Goal: Task Accomplishment & Management: Manage account settings

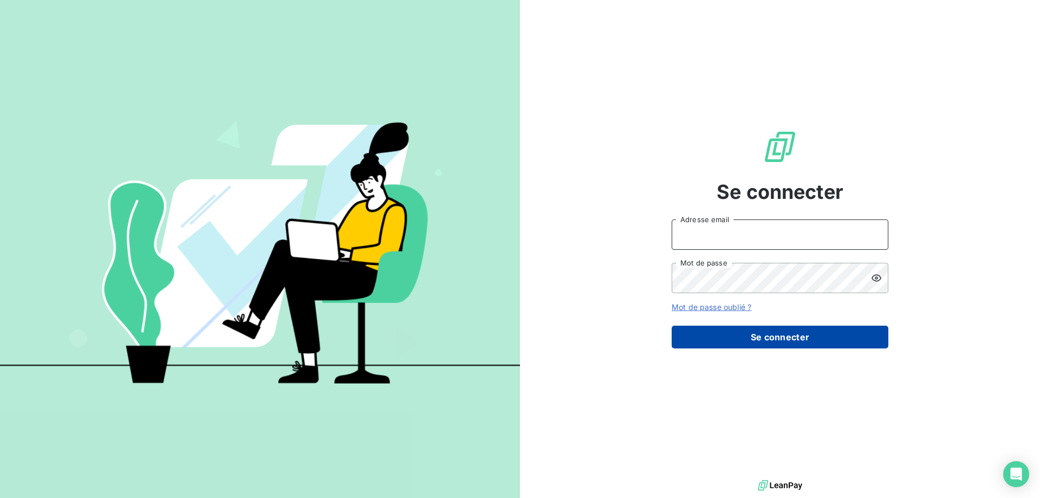
type input "[EMAIL_ADDRESS][DOMAIN_NAME]"
click at [782, 341] on button "Se connecter" at bounding box center [780, 337] width 217 height 23
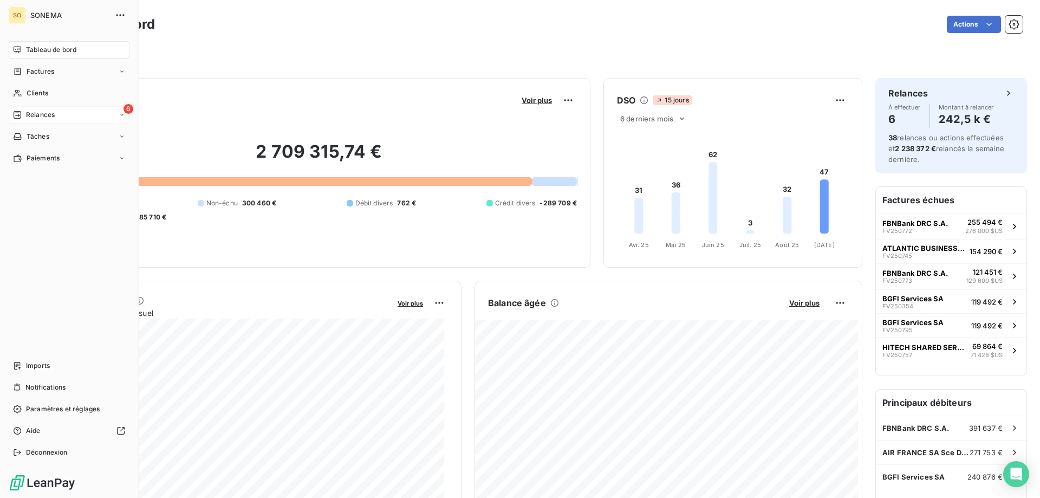
click at [41, 109] on div "6 Relances" at bounding box center [69, 114] width 121 height 17
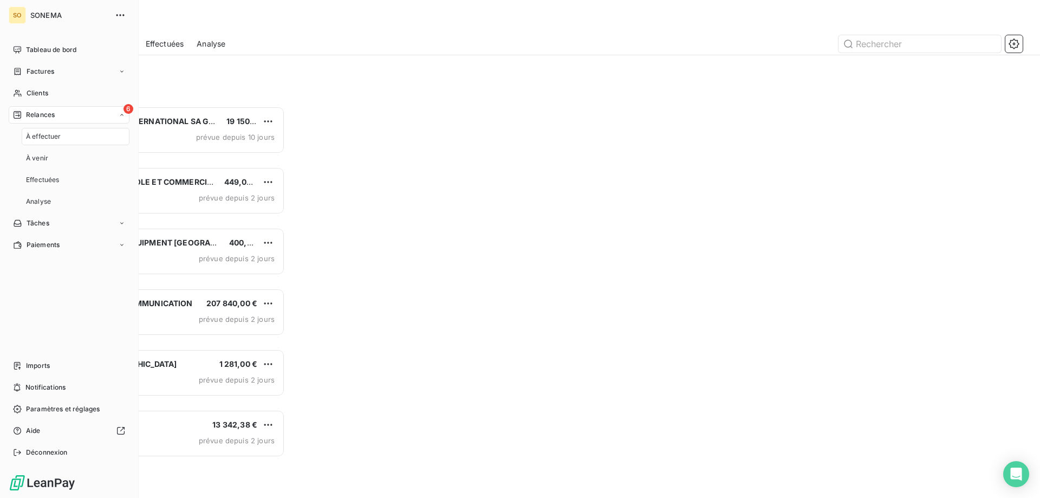
scroll to position [384, 225]
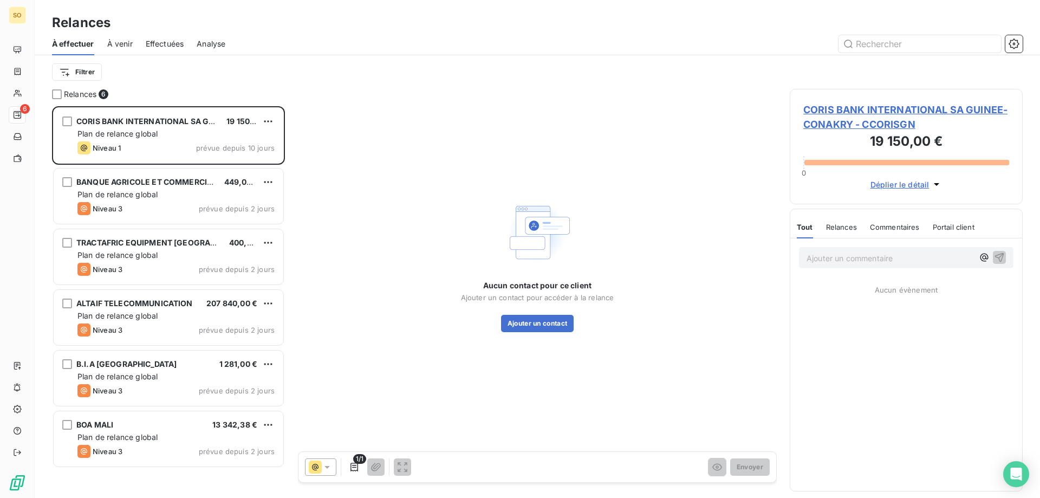
click at [170, 44] on span "Effectuées" at bounding box center [165, 43] width 38 height 11
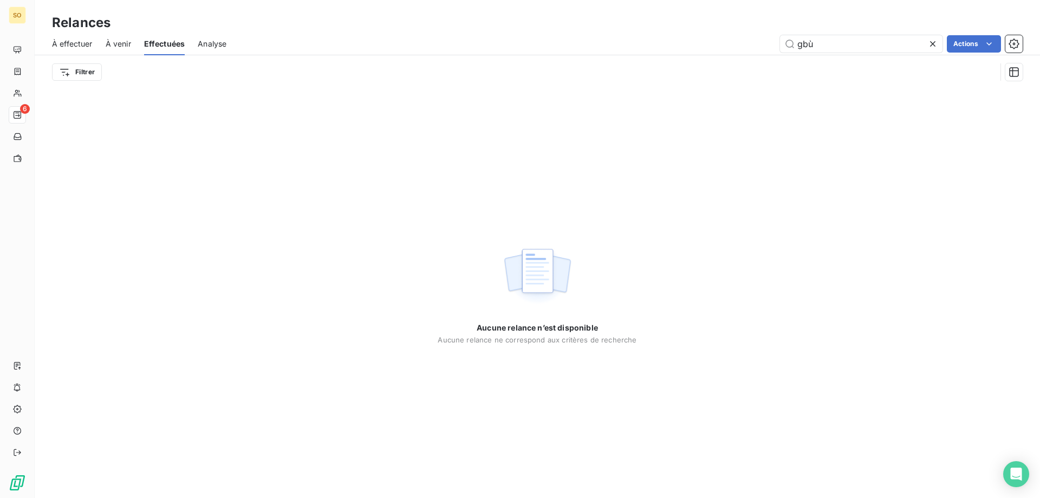
click at [932, 44] on icon at bounding box center [932, 43] width 11 height 11
click at [162, 44] on span "Effectuées" at bounding box center [164, 43] width 41 height 11
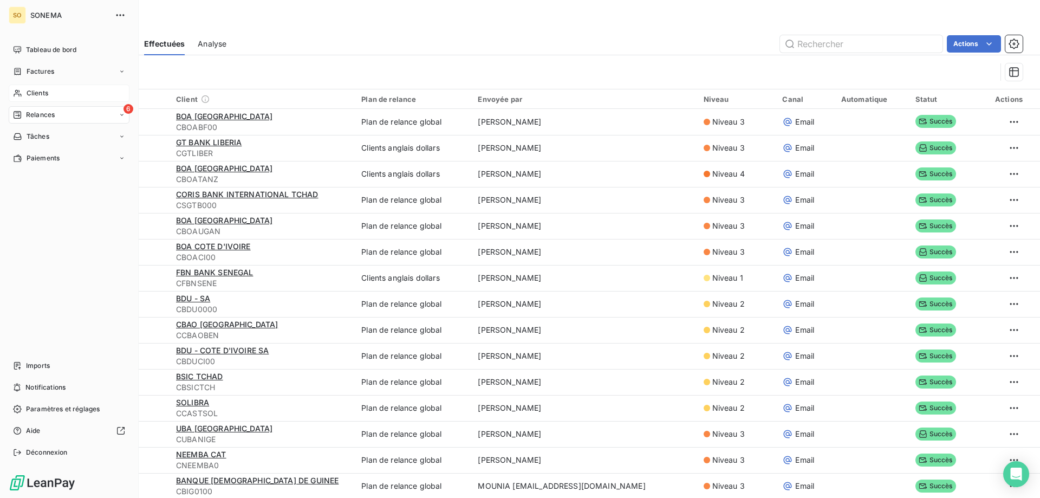
click at [30, 90] on span "Clients" at bounding box center [38, 93] width 22 height 10
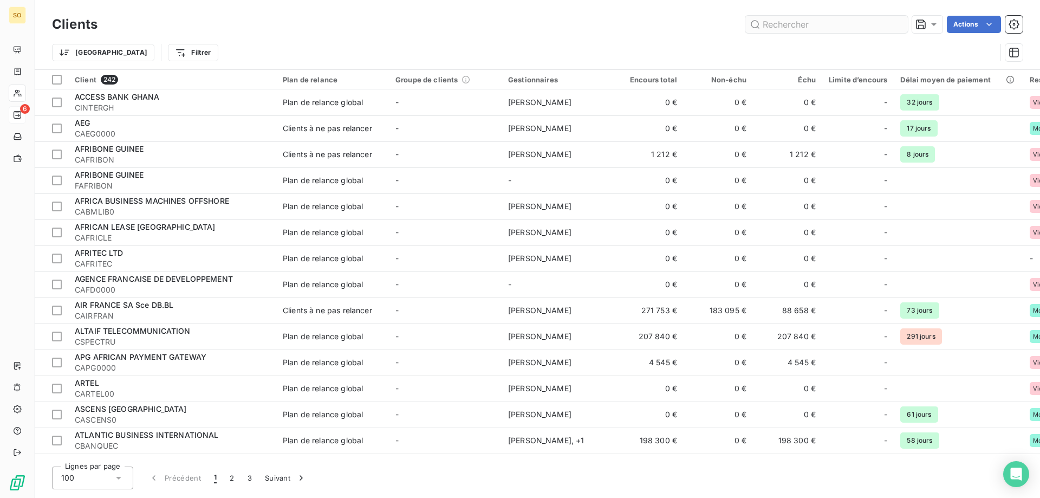
click at [773, 23] on input "text" at bounding box center [826, 24] width 163 height 17
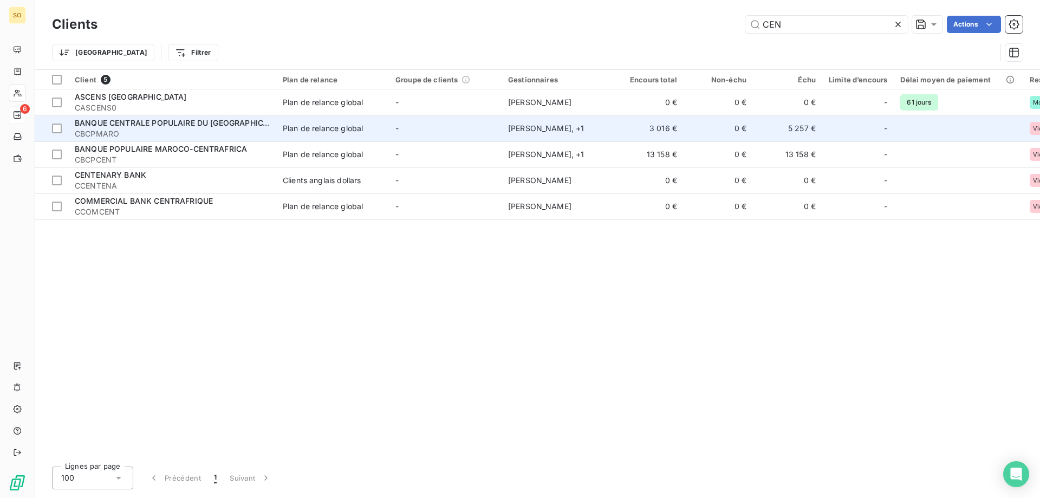
type input "CEN"
click at [210, 122] on span "BANQUE CENTRALE POPULAIRE DU [GEOGRAPHIC_DATA]" at bounding box center [182, 122] width 214 height 9
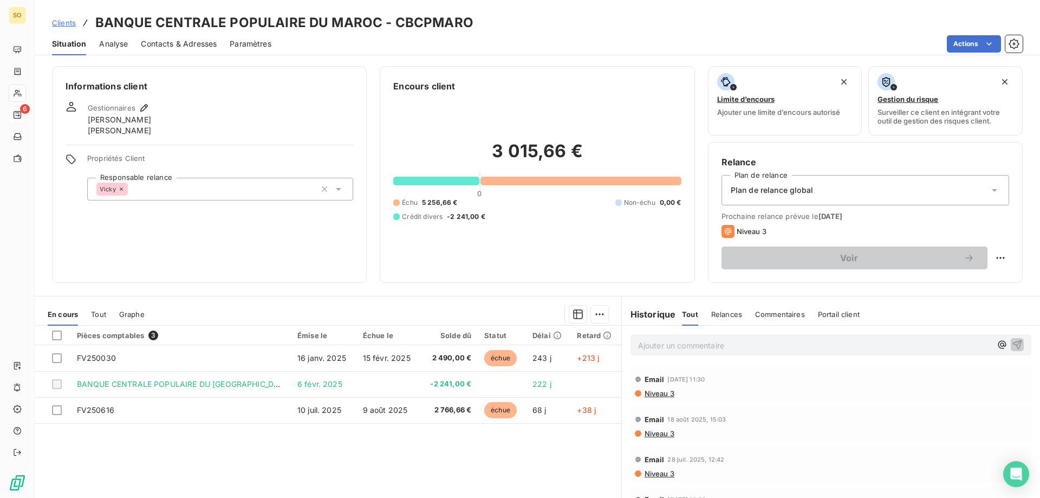
click at [992, 190] on icon at bounding box center [994, 190] width 5 height 3
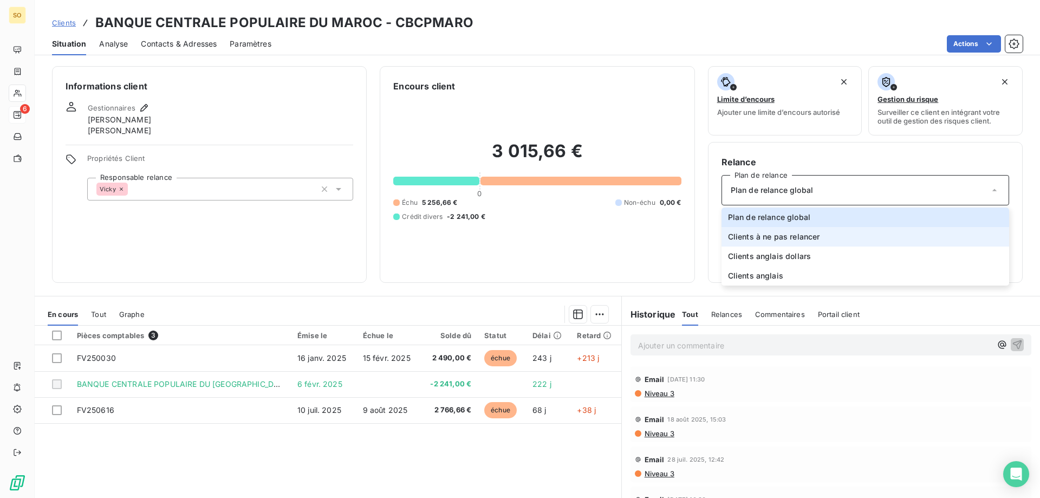
click at [788, 236] on span "Clients à ne pas relancer" at bounding box center [774, 236] width 92 height 11
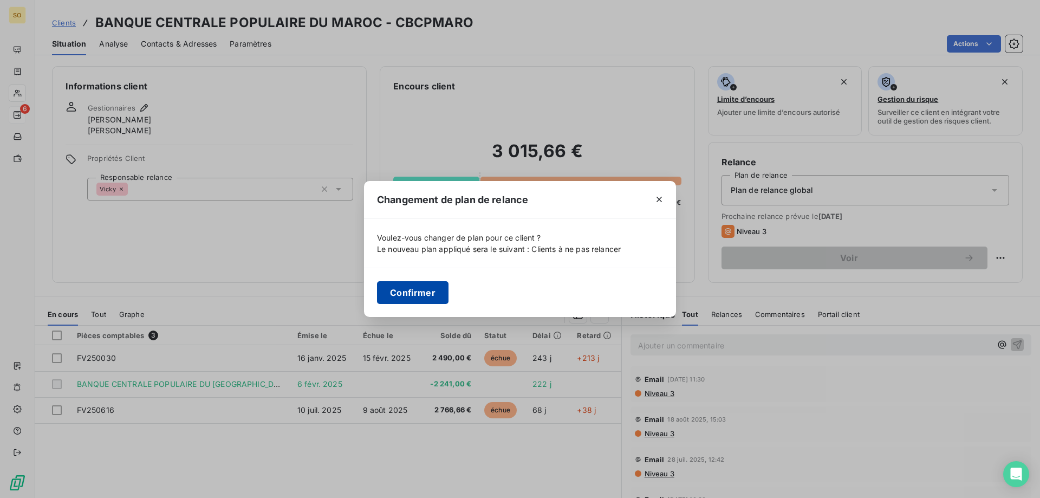
click at [415, 293] on button "Confirmer" at bounding box center [413, 292] width 72 height 23
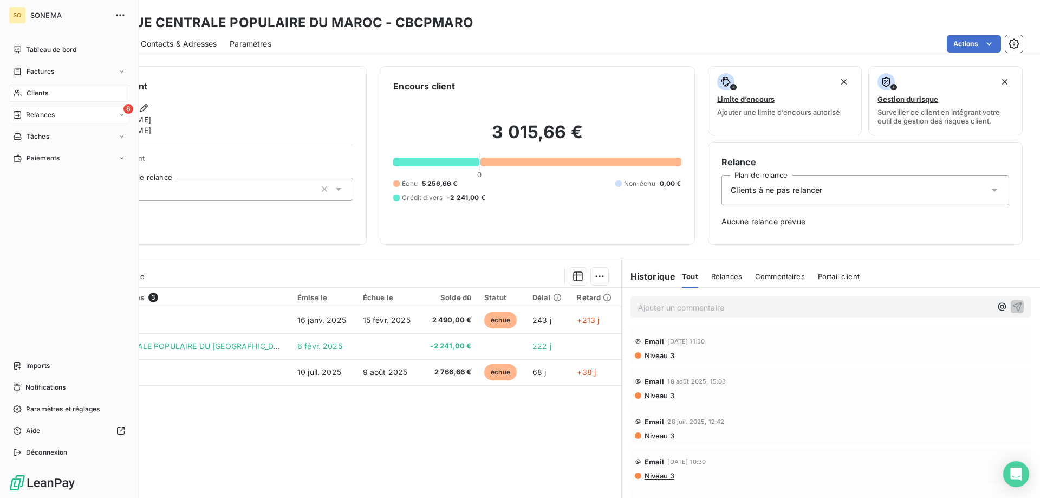
click at [41, 93] on span "Clients" at bounding box center [38, 93] width 22 height 10
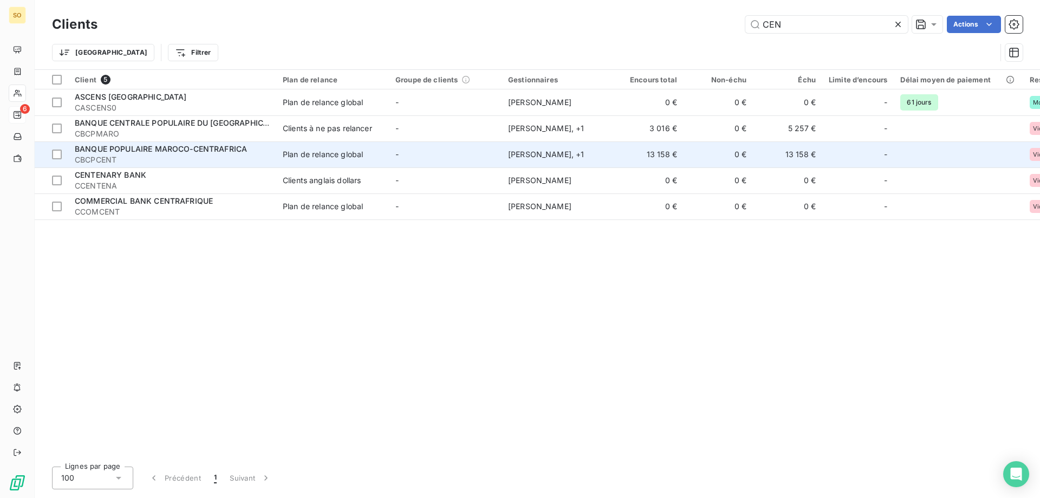
click at [236, 144] on span "BANQUE POPULAIRE MAROCO-CENTRAFRICA" at bounding box center [161, 148] width 172 height 9
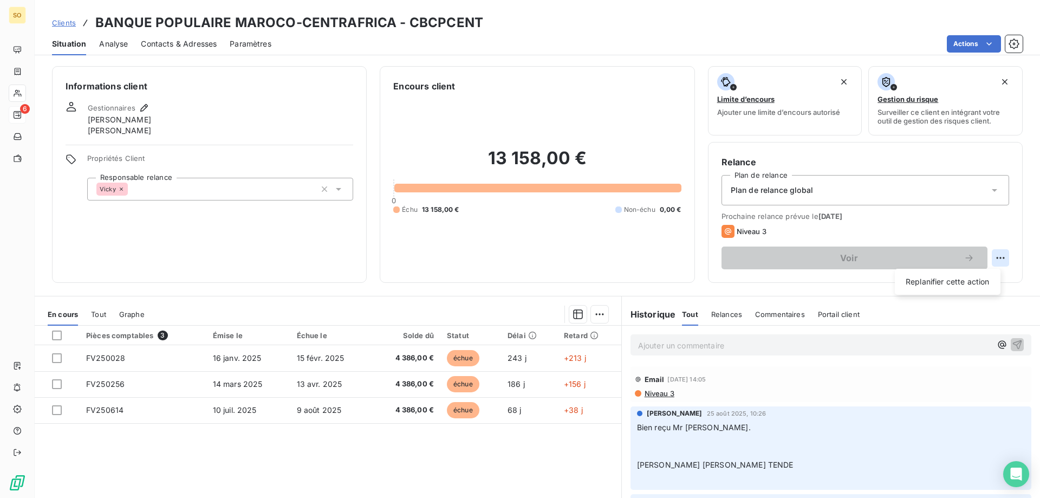
click at [994, 259] on html "SO 6 Clients BANQUE POPULAIRE MAROCO-CENTRAFRICA - CBCPCENT Situation Analyse C…" at bounding box center [520, 249] width 1040 height 498
click at [932, 285] on div "Replanifier cette action" at bounding box center [947, 281] width 97 height 17
select select "8"
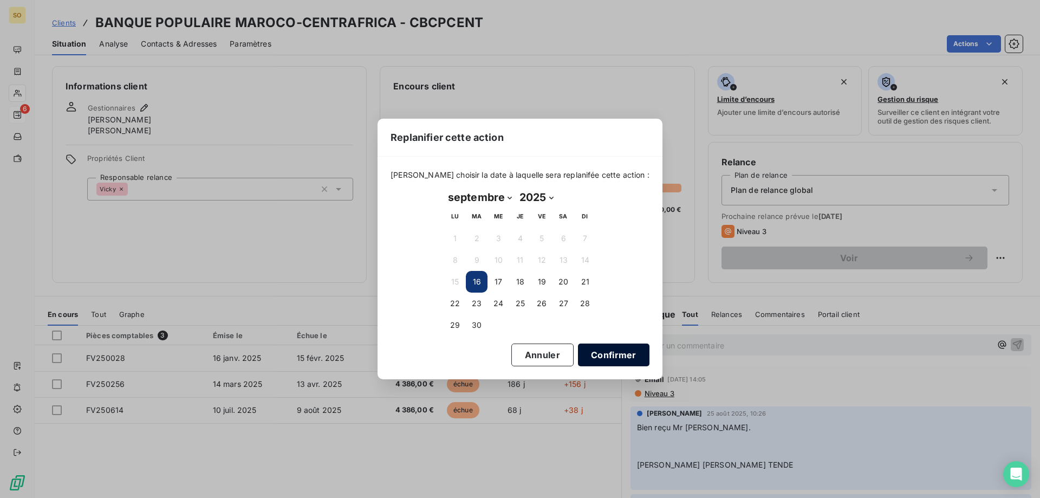
click at [610, 358] on button "Confirmer" at bounding box center [614, 354] width 72 height 23
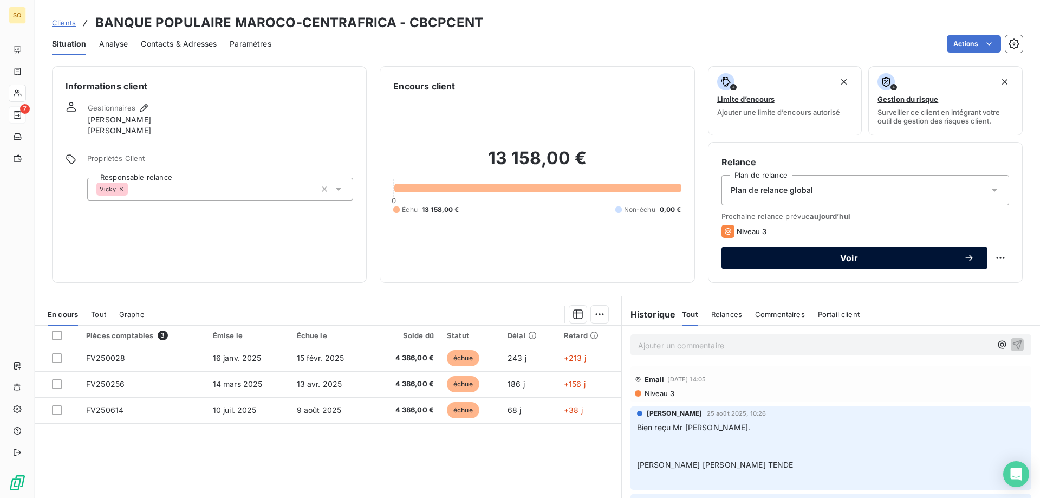
click at [834, 254] on span "Voir" at bounding box center [849, 258] width 229 height 9
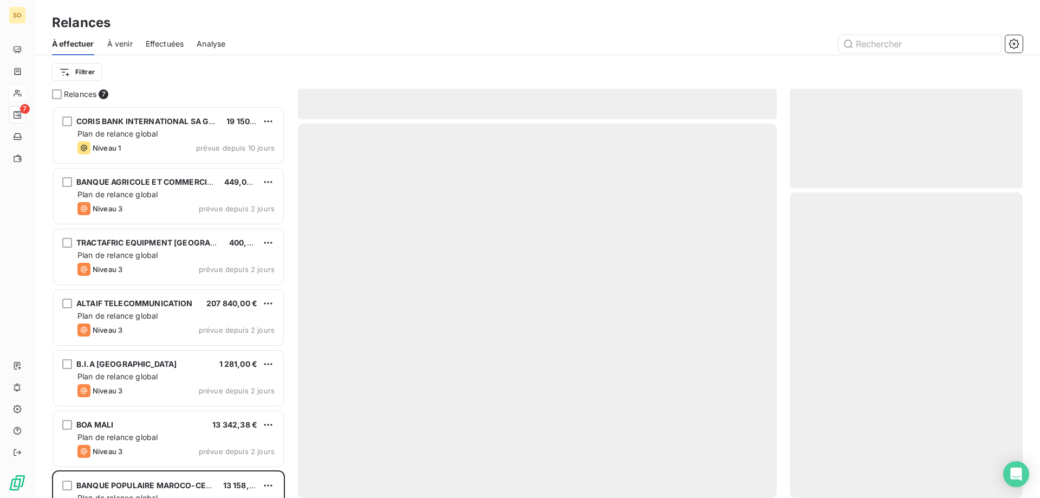
scroll to position [384, 225]
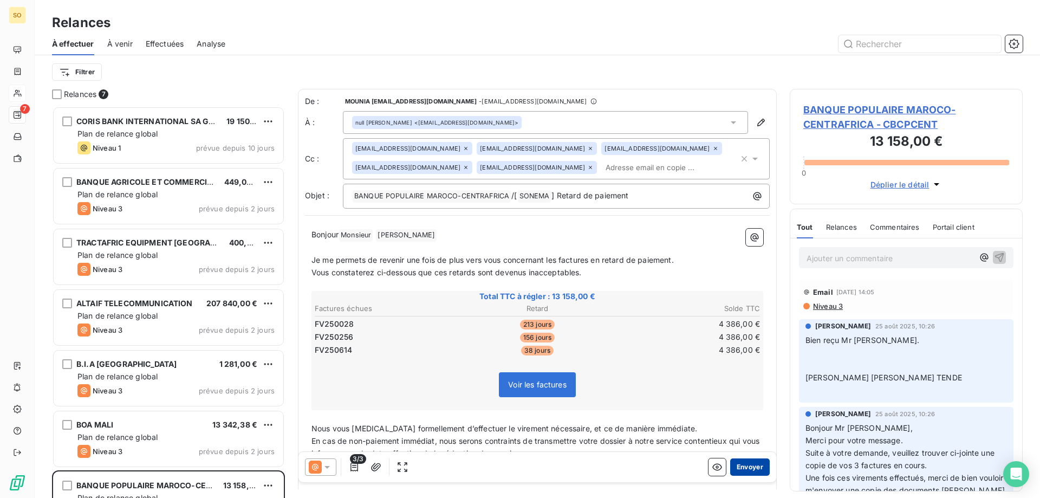
click at [741, 468] on button "Envoyer" at bounding box center [750, 466] width 40 height 17
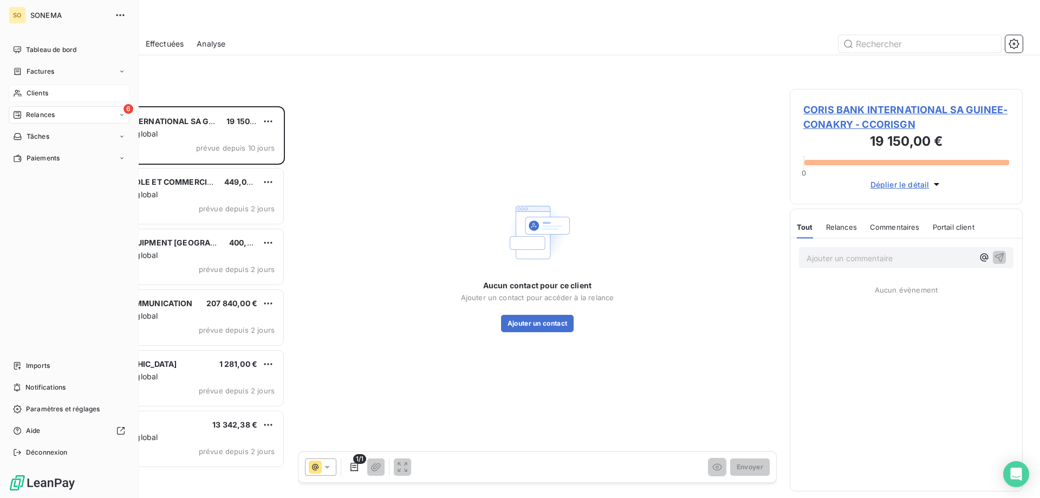
click at [35, 92] on span "Clients" at bounding box center [38, 93] width 22 height 10
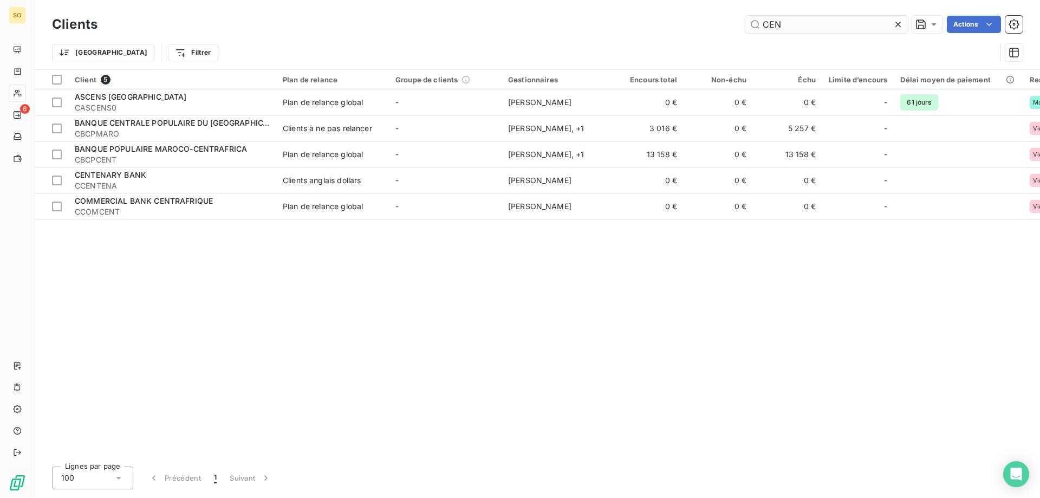
drag, startPoint x: 790, startPoint y: 23, endPoint x: 765, endPoint y: 25, distance: 25.6
click at [765, 24] on input "CEN" at bounding box center [826, 24] width 163 height 17
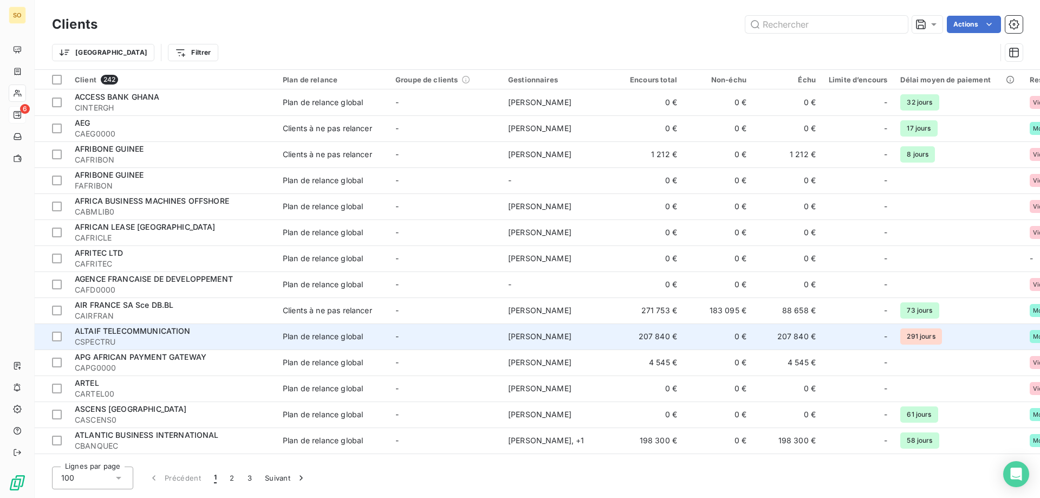
click at [416, 338] on td "-" at bounding box center [445, 336] width 113 height 26
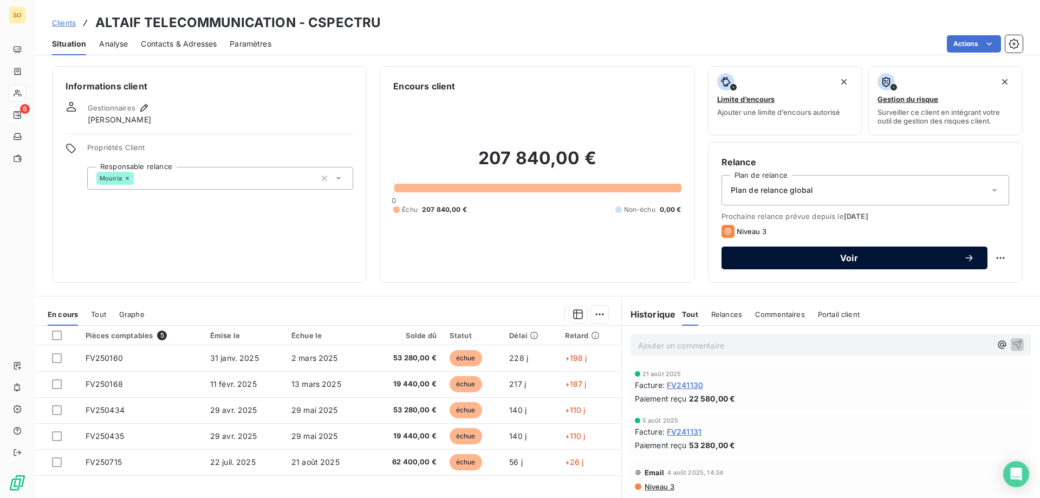
click at [845, 258] on span "Voir" at bounding box center [849, 258] width 229 height 9
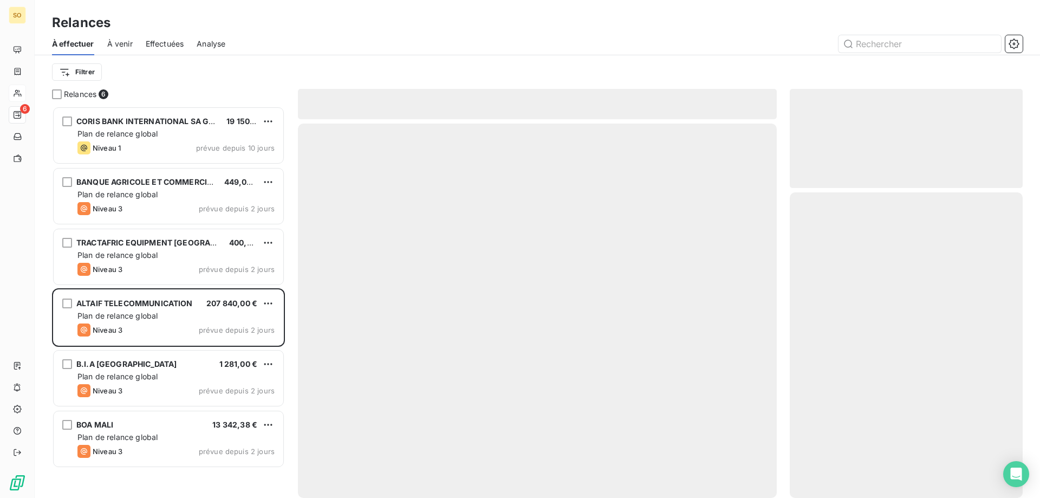
scroll to position [384, 225]
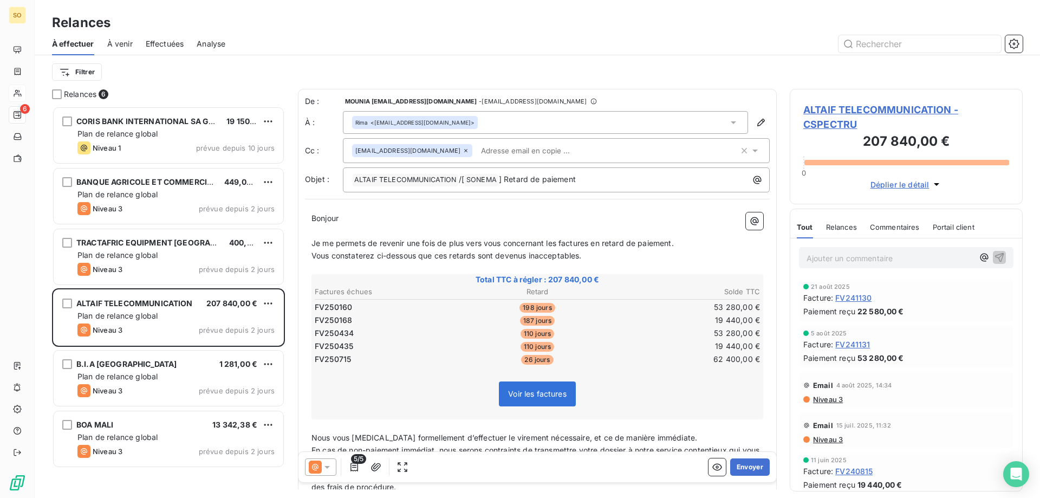
click at [463, 150] on icon at bounding box center [466, 150] width 7 height 7
click at [400, 334] on td "FV250434" at bounding box center [388, 332] width 148 height 12
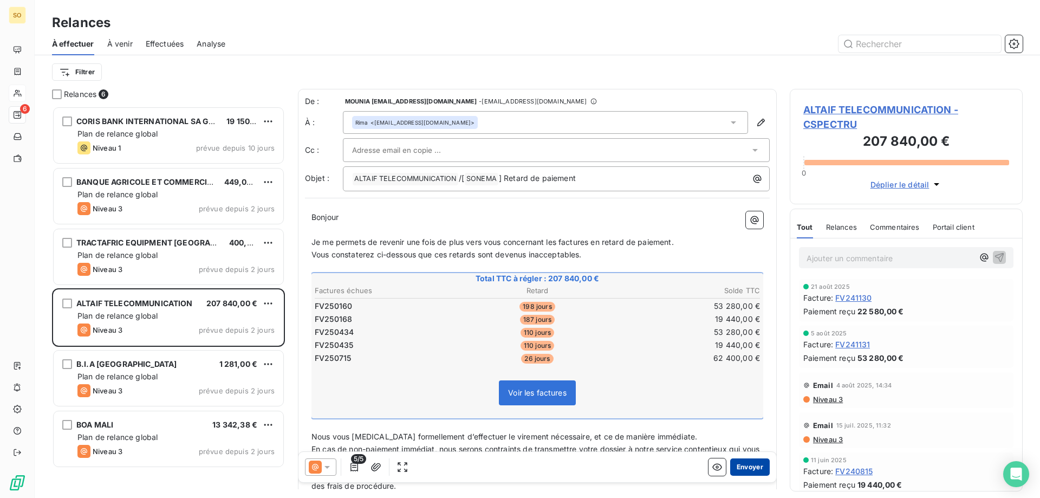
click at [745, 468] on button "Envoyer" at bounding box center [750, 466] width 40 height 17
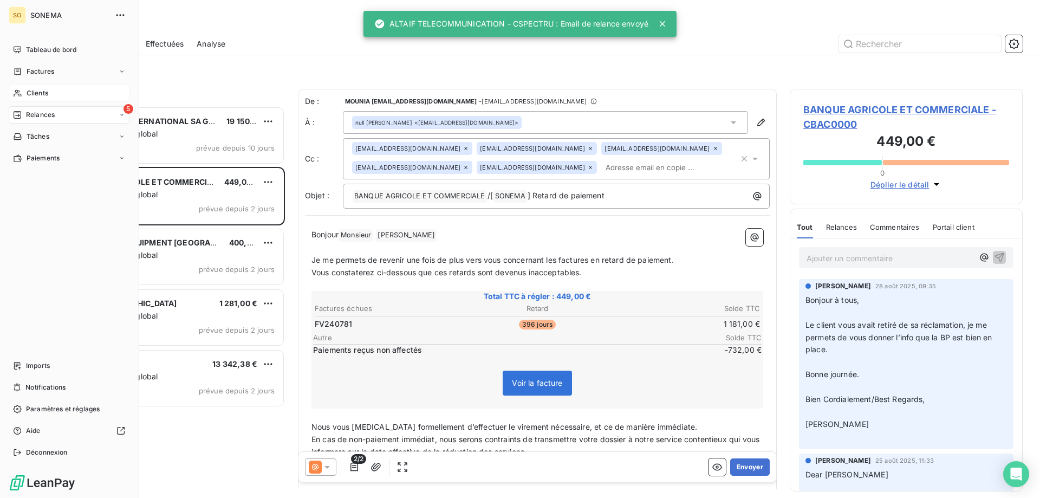
click at [34, 94] on span "Clients" at bounding box center [38, 93] width 22 height 10
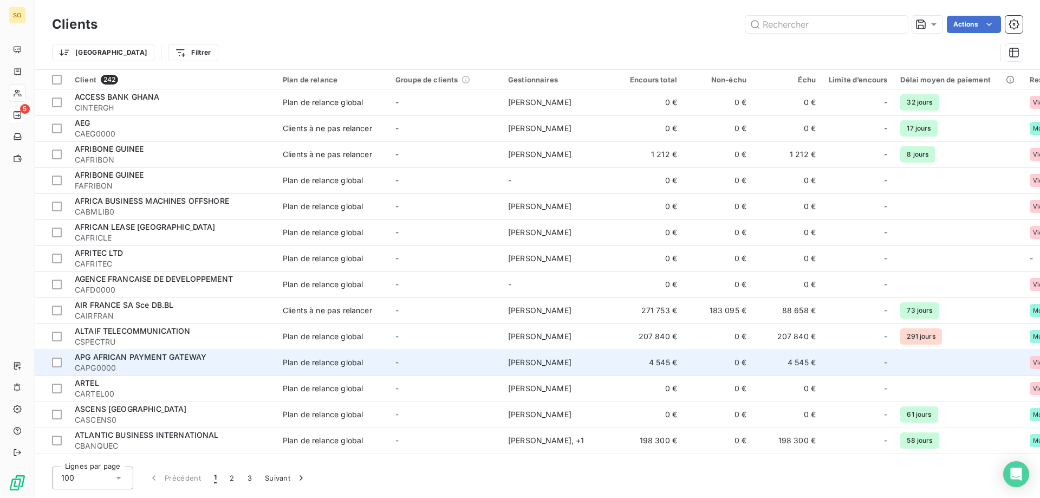
click at [610, 362] on td "[PERSON_NAME]" at bounding box center [558, 362] width 113 height 26
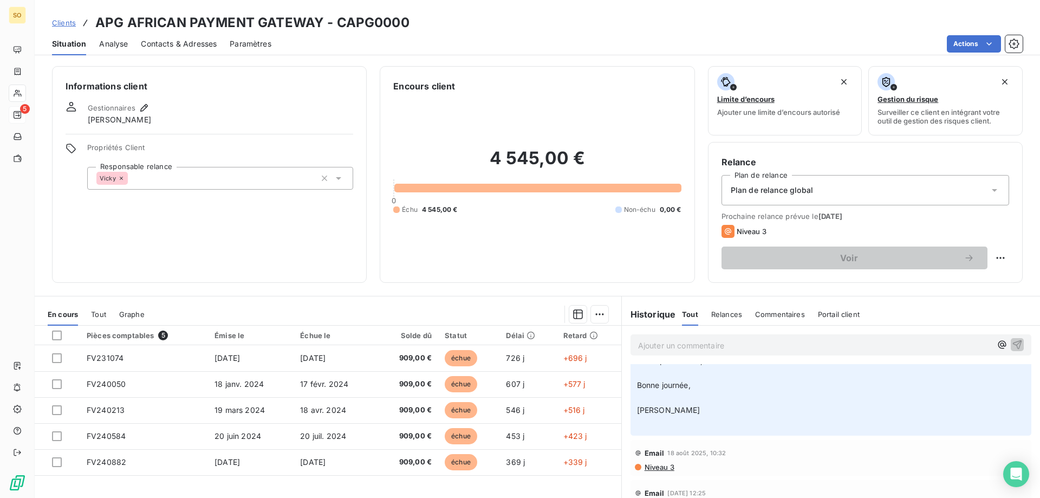
scroll to position [253, 0]
